Goal: Task Accomplishment & Management: Manage account settings

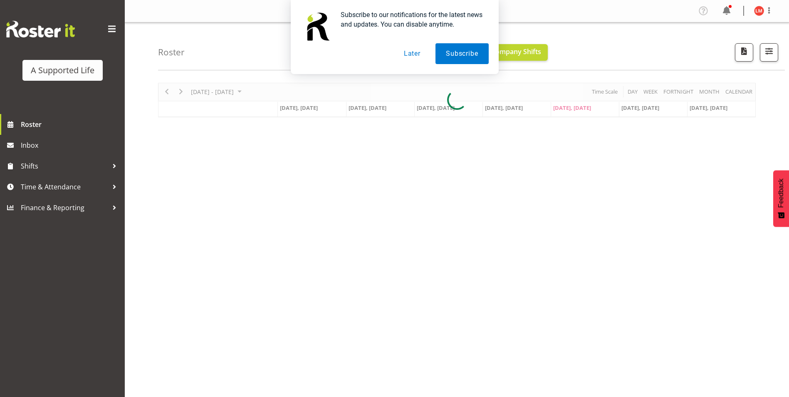
click at [413, 52] on button "Later" at bounding box center [411, 53] width 37 height 21
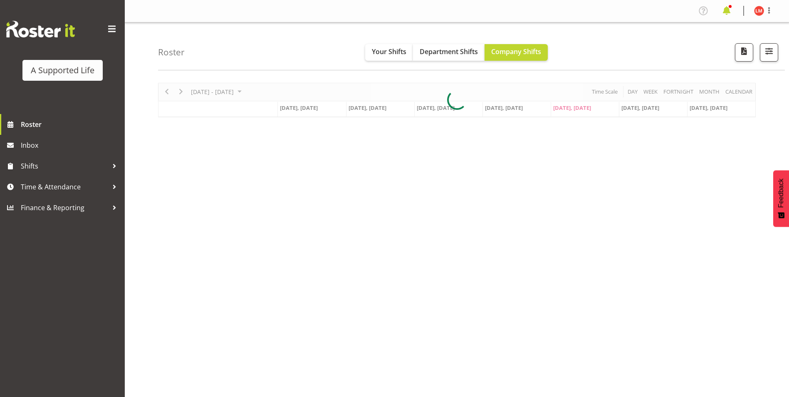
click at [730, 15] on span at bounding box center [726, 10] width 13 height 13
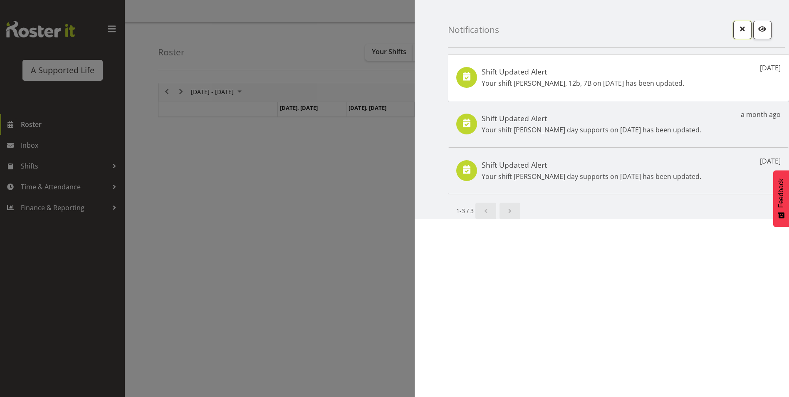
click at [742, 32] on span "button" at bounding box center [742, 28] width 11 height 11
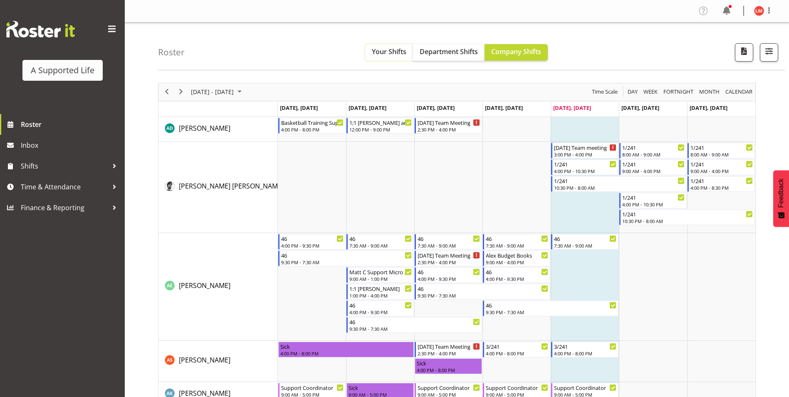
click at [399, 52] on span "Your Shifts" at bounding box center [389, 51] width 35 height 9
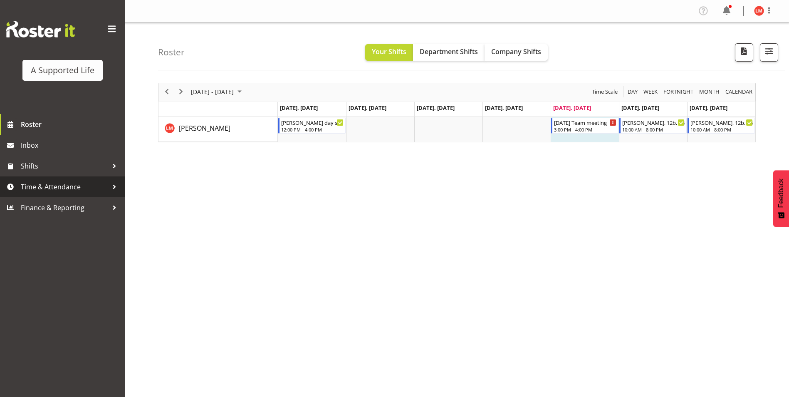
click at [116, 184] on div at bounding box center [114, 186] width 12 height 12
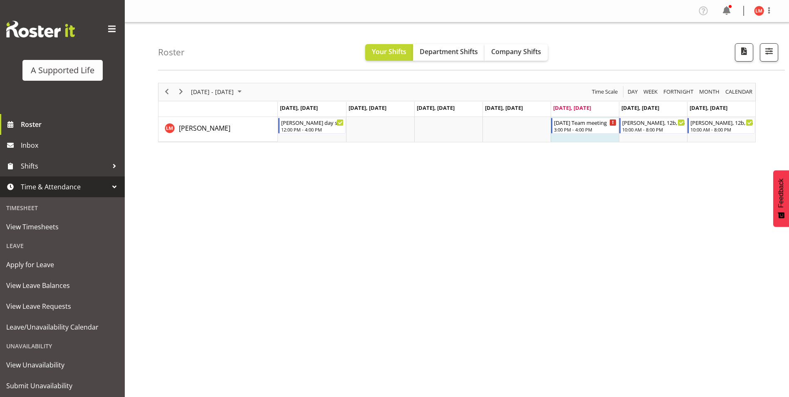
click at [116, 184] on link "Time & Attendance" at bounding box center [62, 186] width 125 height 21
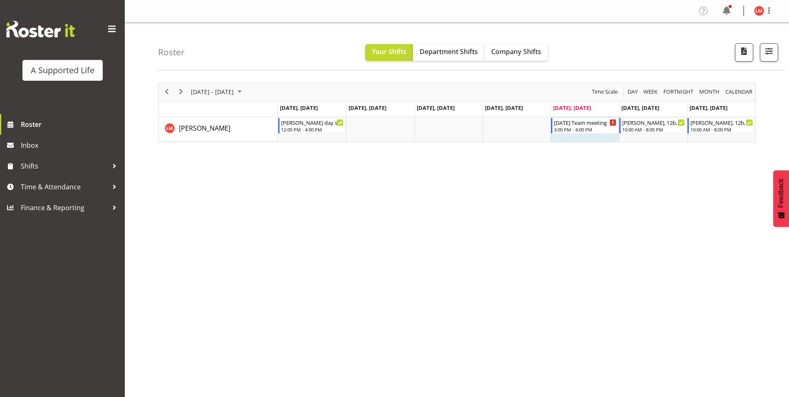
click at [116, 32] on span at bounding box center [111, 28] width 13 height 13
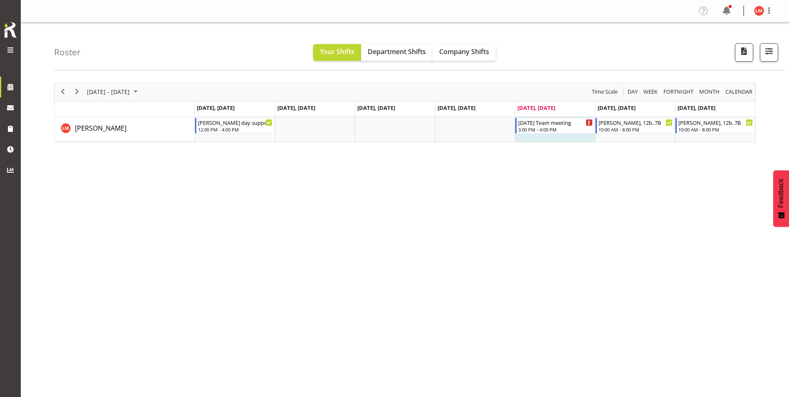
click at [8, 54] on span at bounding box center [10, 50] width 10 height 10
